Goal: Communication & Community: Share content

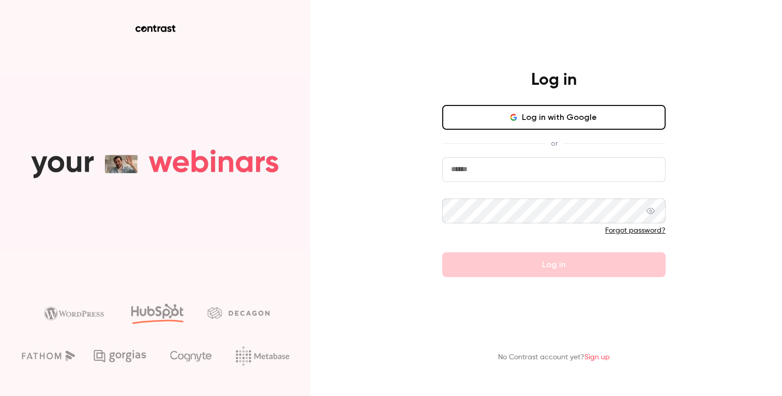
click at [527, 115] on button "Log in with Google" at bounding box center [554, 117] width 224 height 25
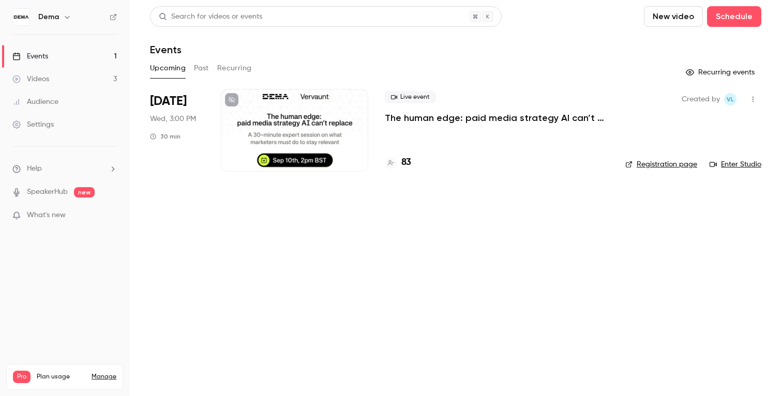
click at [329, 132] on div at bounding box center [294, 130] width 147 height 83
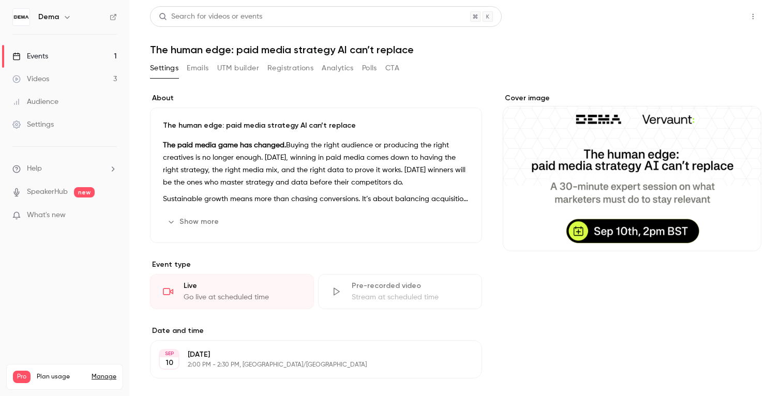
click at [727, 23] on button "Share" at bounding box center [716, 16] width 41 height 21
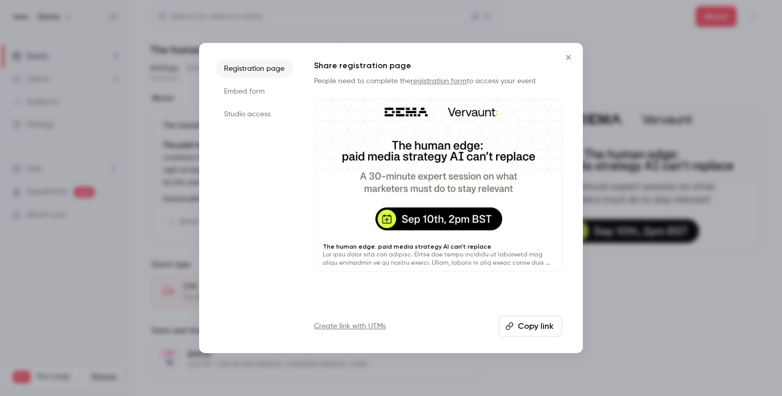
click at [692, 56] on div at bounding box center [391, 198] width 782 height 396
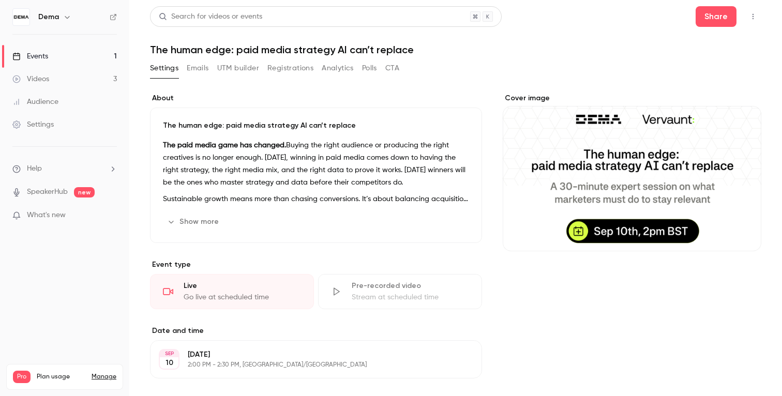
click at [757, 19] on button "button" at bounding box center [753, 16] width 17 height 17
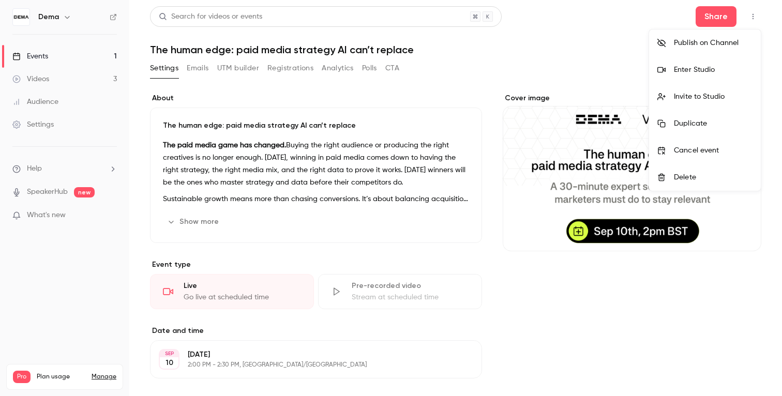
click at [702, 90] on li "Invite to Studio" at bounding box center [705, 96] width 112 height 27
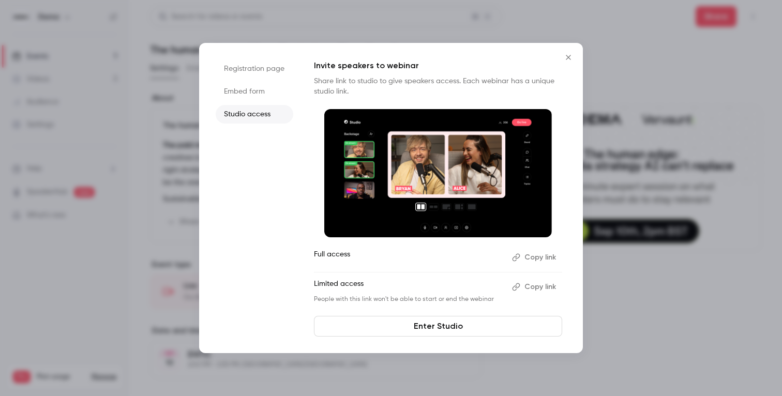
click at [544, 287] on button "Copy link" at bounding box center [535, 287] width 54 height 17
click at [167, 97] on div at bounding box center [391, 198] width 782 height 396
